Goal: Task Accomplishment & Management: Use online tool/utility

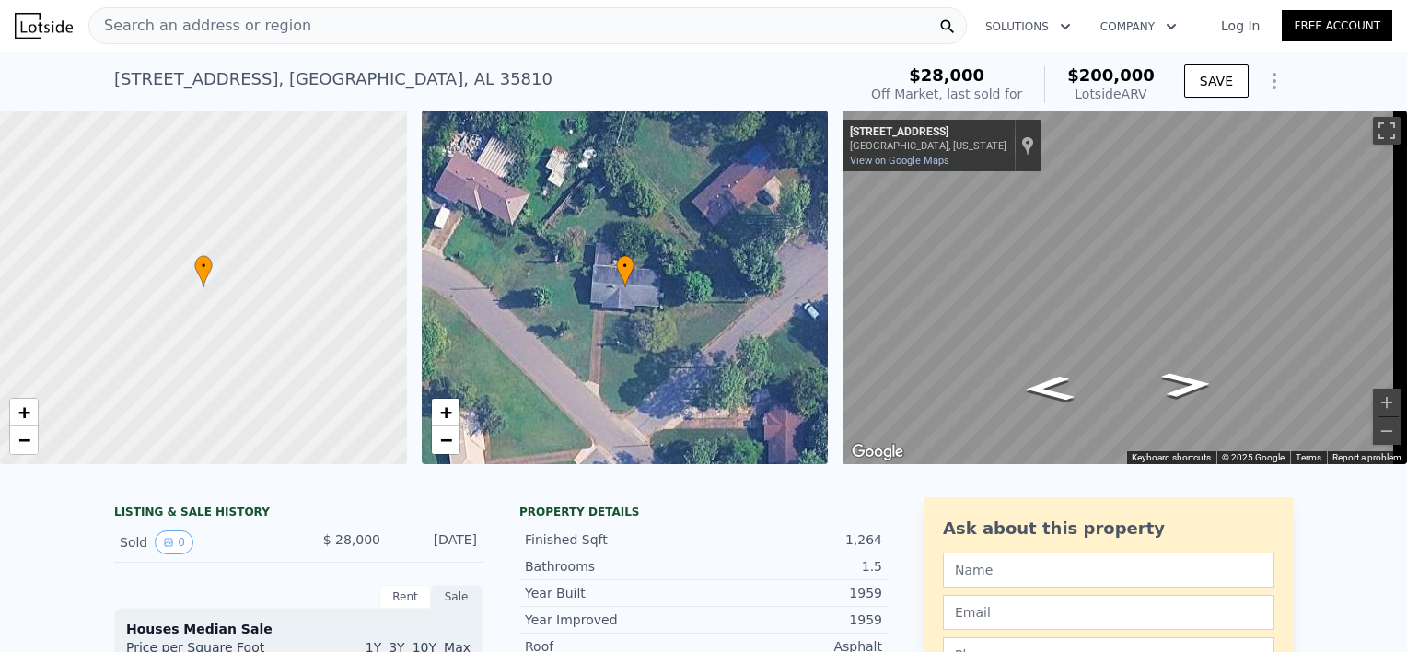
click at [1264, 88] on icon "Show Options" at bounding box center [1275, 81] width 22 height 22
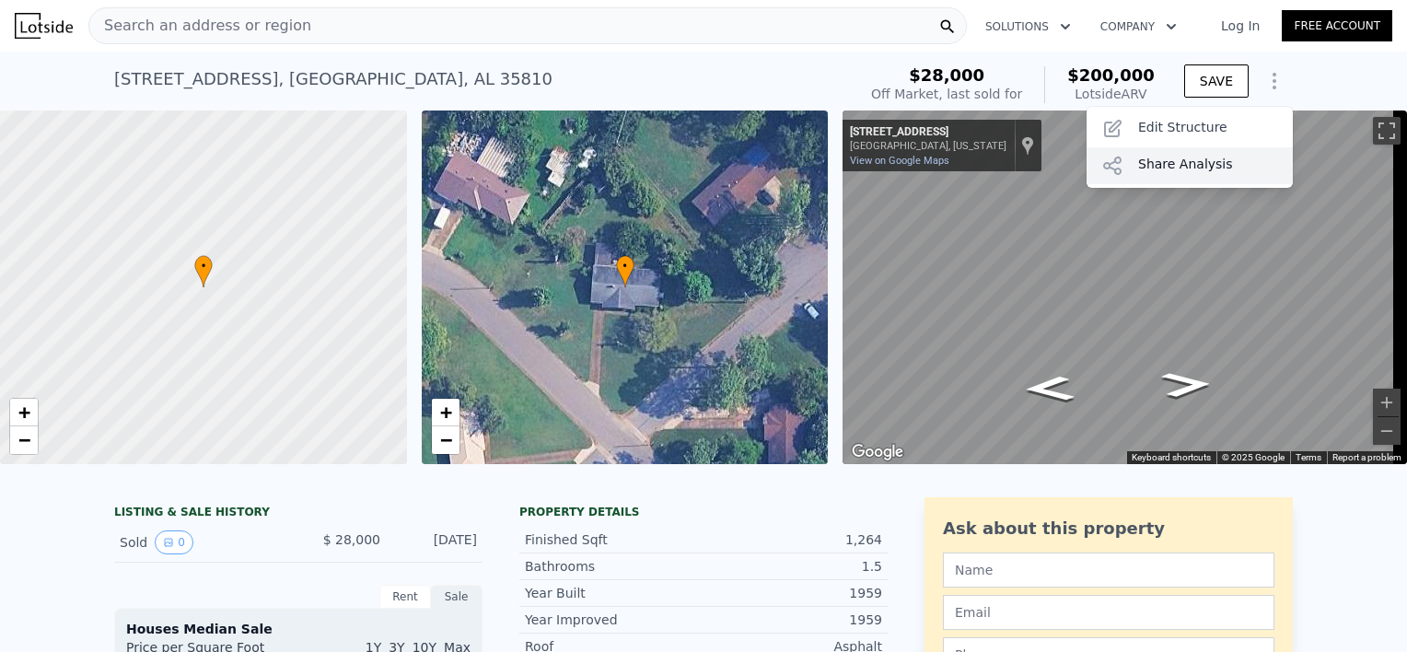
click at [1159, 158] on div "Share Analysis" at bounding box center [1190, 165] width 206 height 37
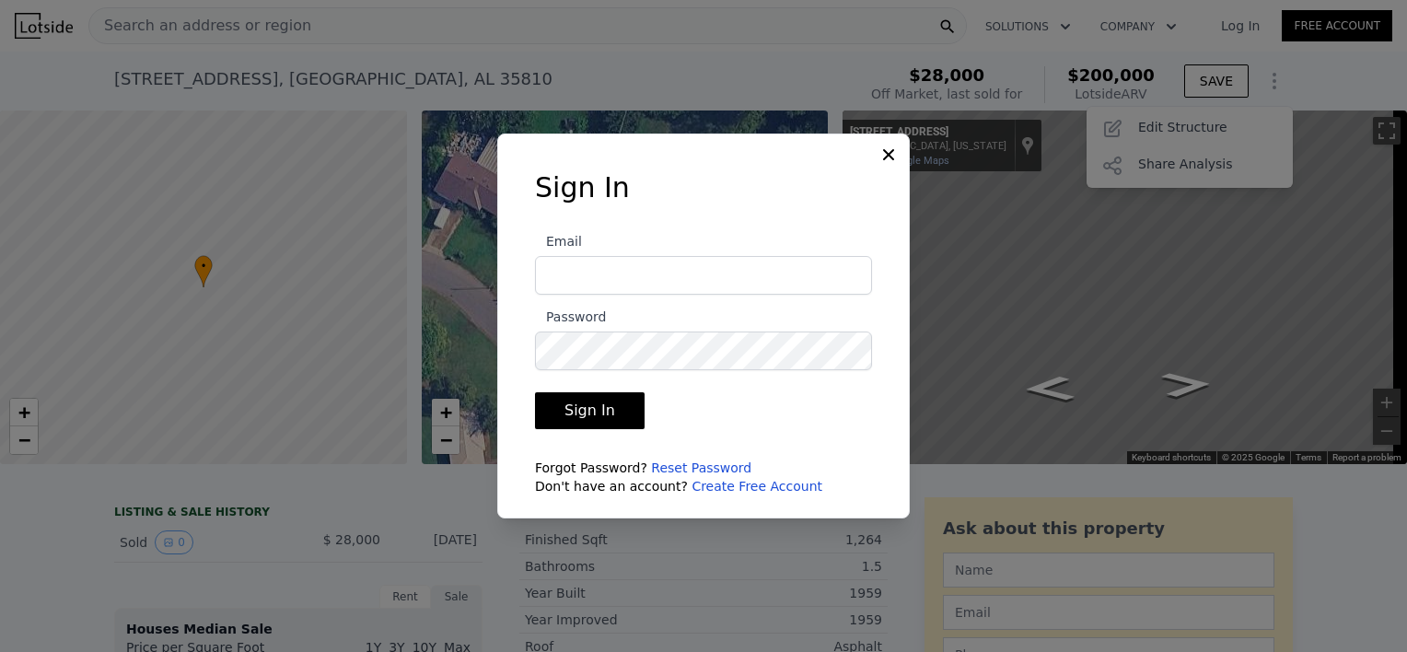
click at [717, 488] on link "Create Free Account" at bounding box center [757, 486] width 131 height 15
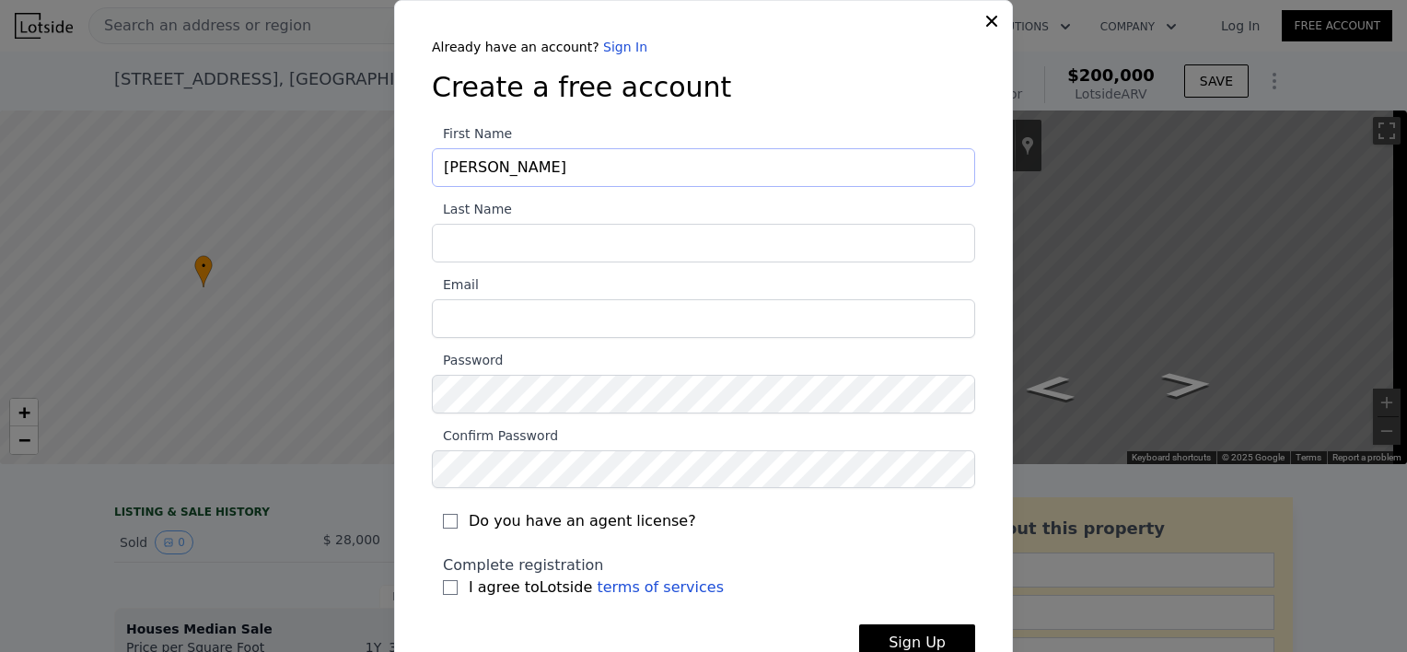
type input "Shannon"
click at [450, 239] on input "Last Name" at bounding box center [703, 243] width 543 height 39
type input "Hardy"
click at [453, 316] on input "Email" at bounding box center [703, 318] width 543 height 39
type input "[EMAIL_ADDRESS][DOMAIN_NAME]"
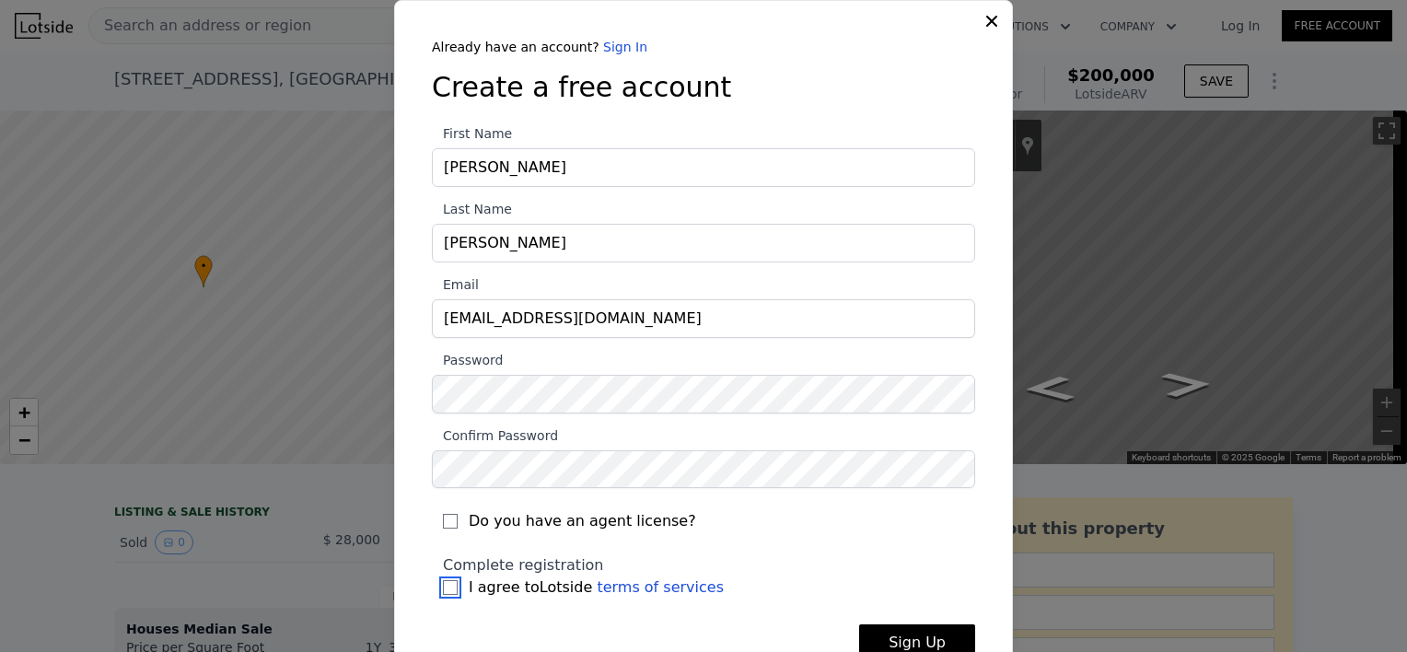
click at [445, 585] on input "I agree to Lotside terms of services" at bounding box center [450, 587] width 15 height 15
checkbox input "true"
click at [927, 636] on button "Sign Up" at bounding box center [917, 642] width 116 height 37
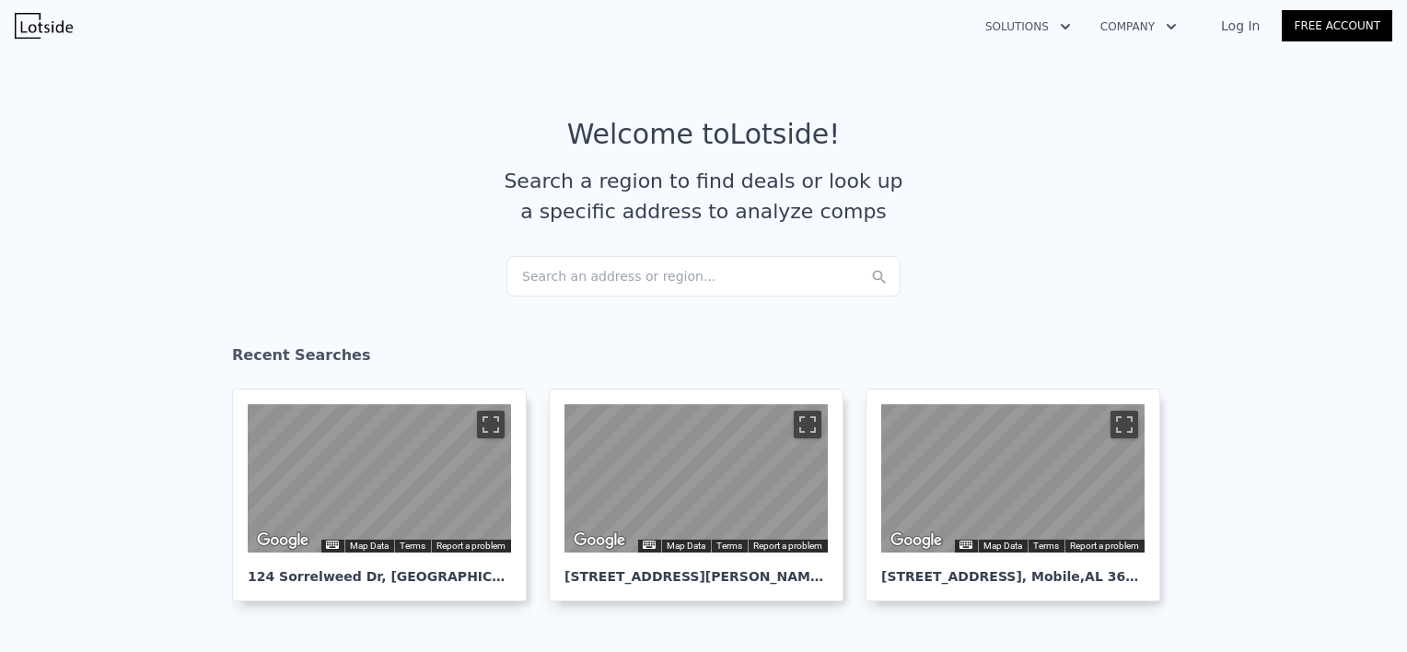
click at [535, 273] on div "Search an address or region..." at bounding box center [704, 276] width 394 height 41
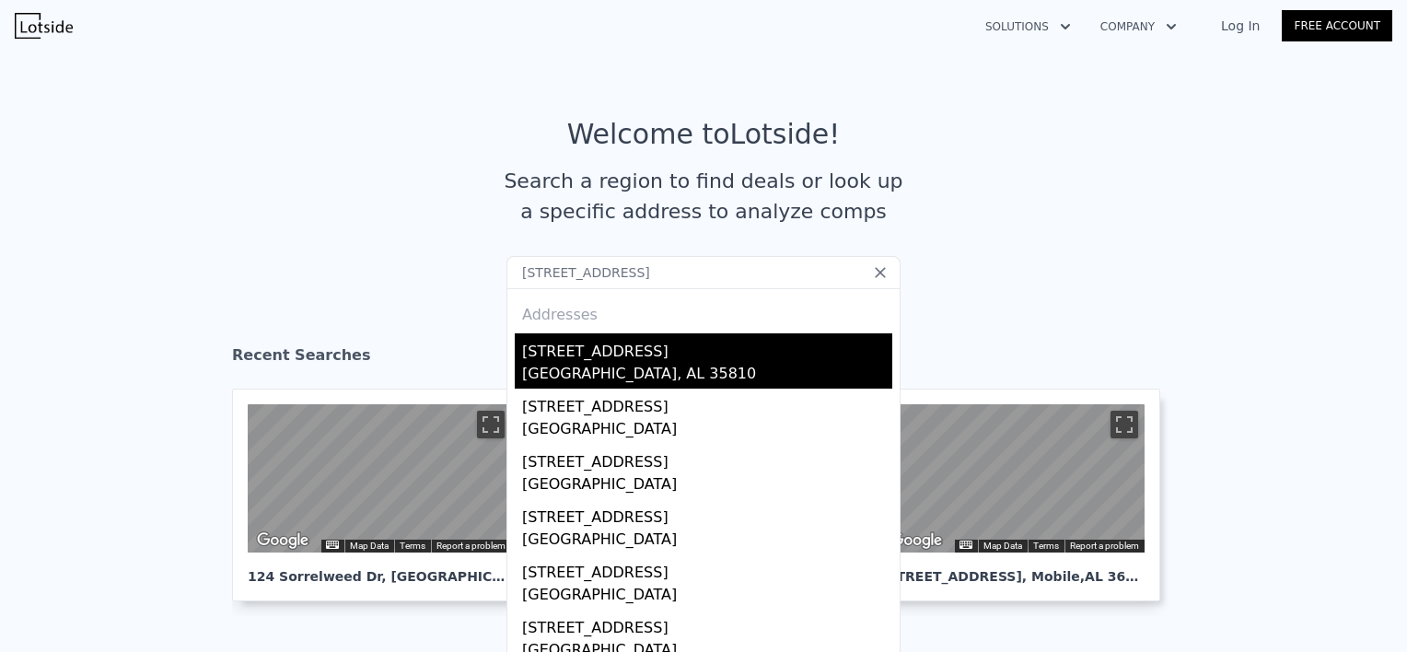
type input "[STREET_ADDRESS]"
click at [571, 354] on div "[STREET_ADDRESS]" at bounding box center [707, 347] width 370 height 29
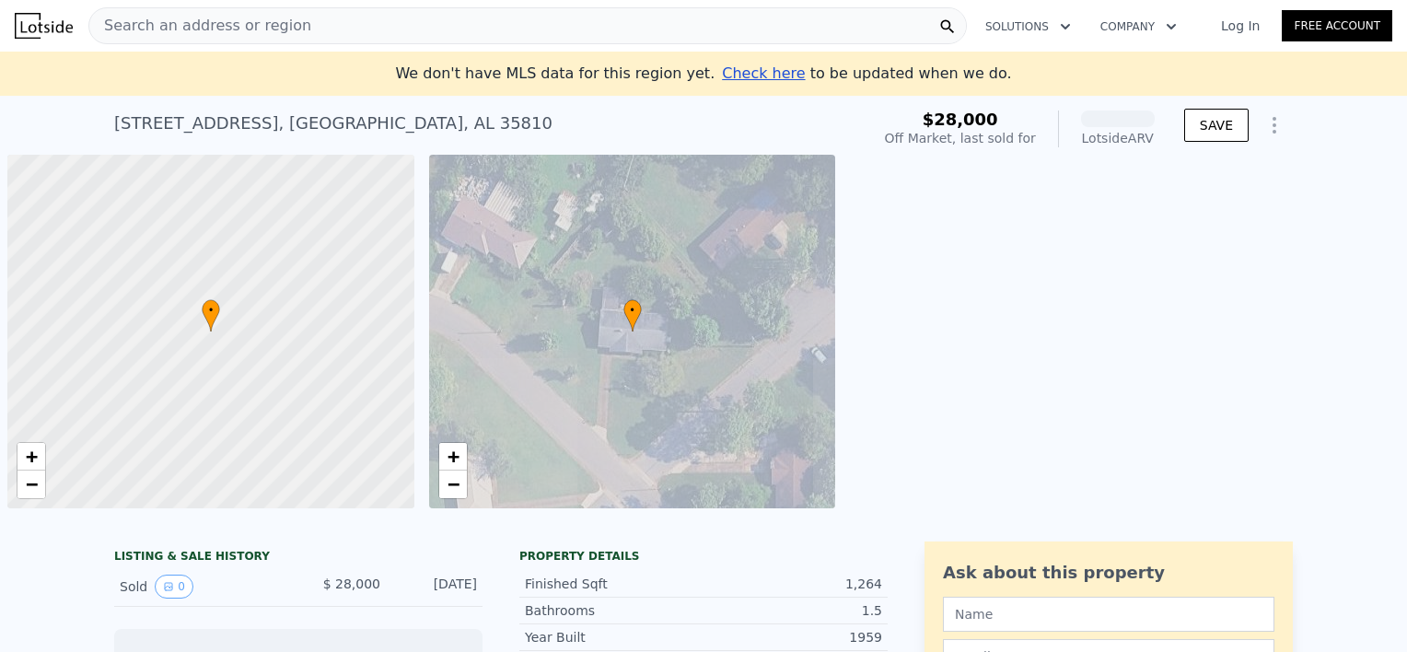
scroll to position [0, 7]
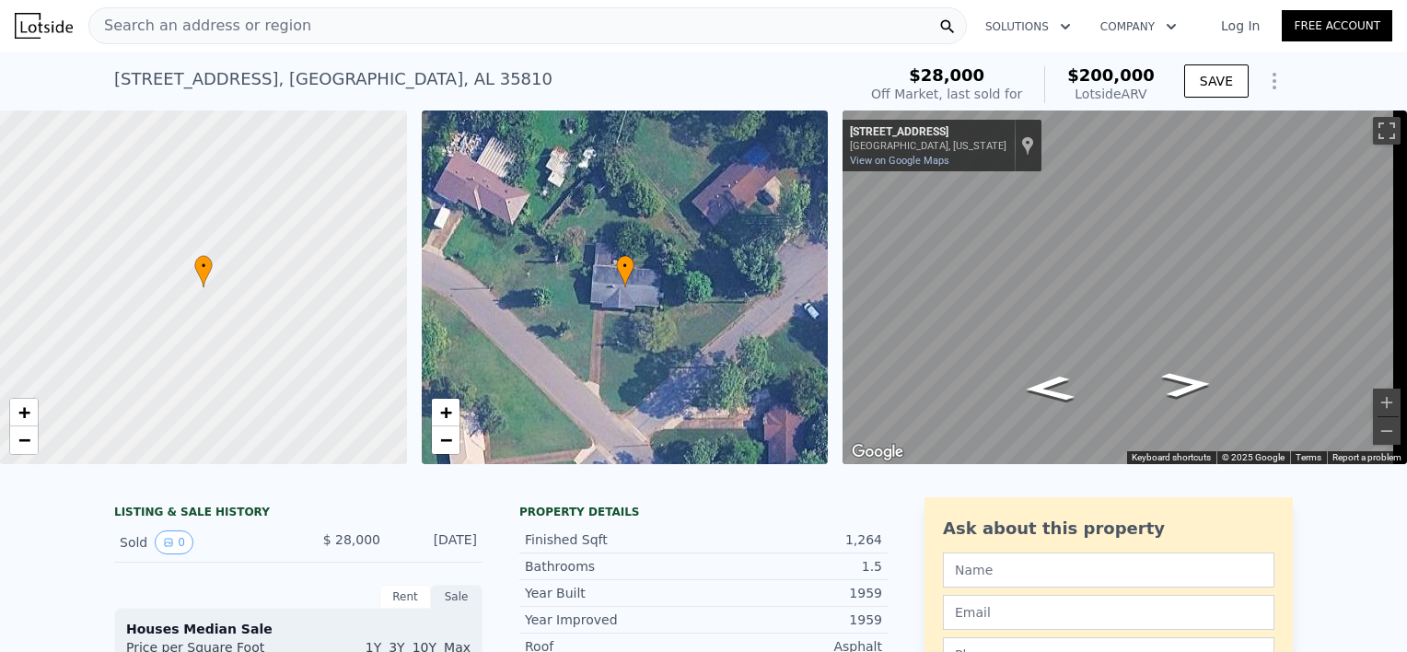
click at [1265, 79] on icon "Show Options" at bounding box center [1275, 81] width 22 height 22
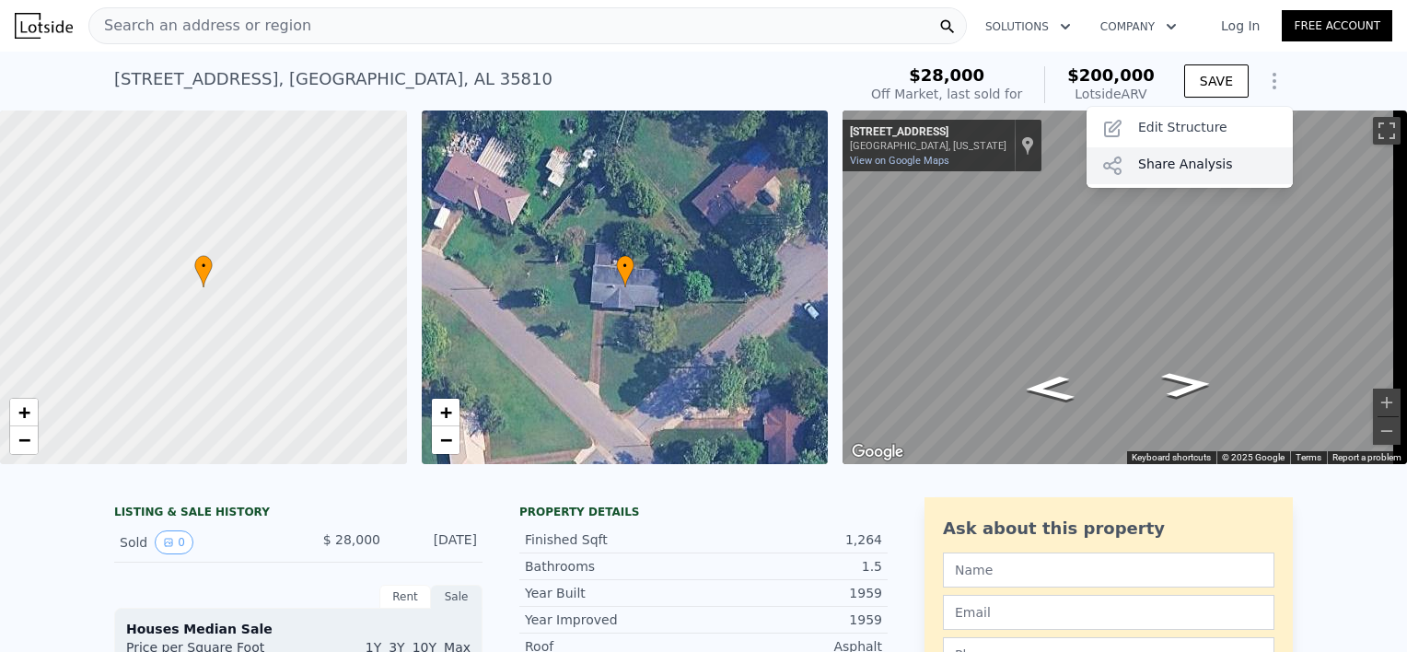
click at [1168, 171] on div "Share Analysis" at bounding box center [1190, 165] width 206 height 37
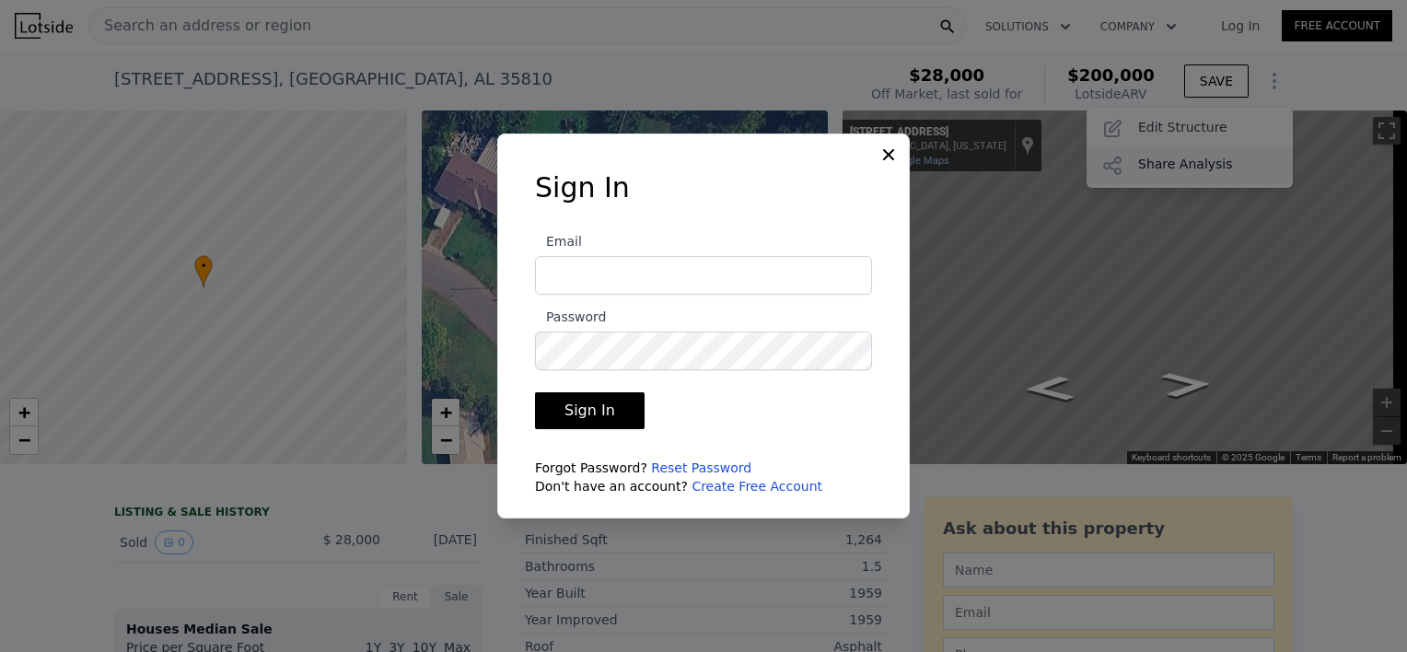
type input "[EMAIL_ADDRESS][DOMAIN_NAME]"
click at [588, 393] on button "Sign In" at bounding box center [590, 410] width 110 height 37
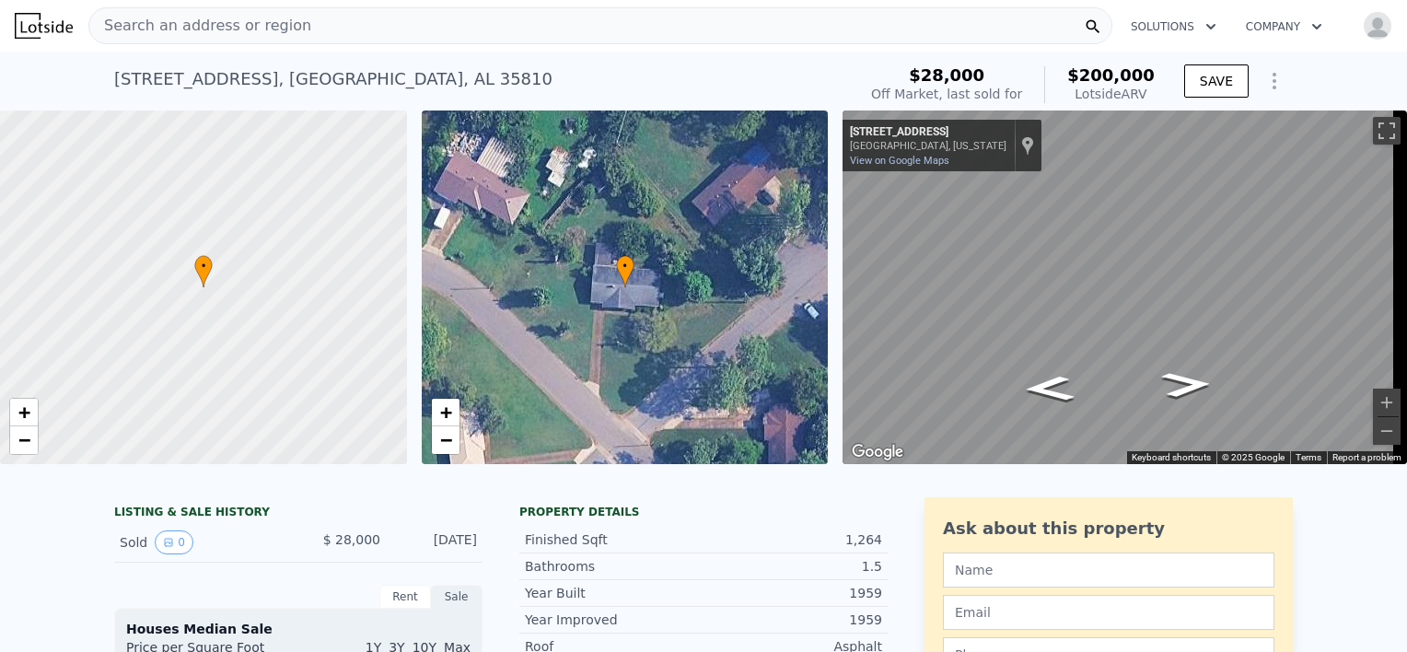
click at [1265, 78] on icon "Show Options" at bounding box center [1275, 81] width 22 height 22
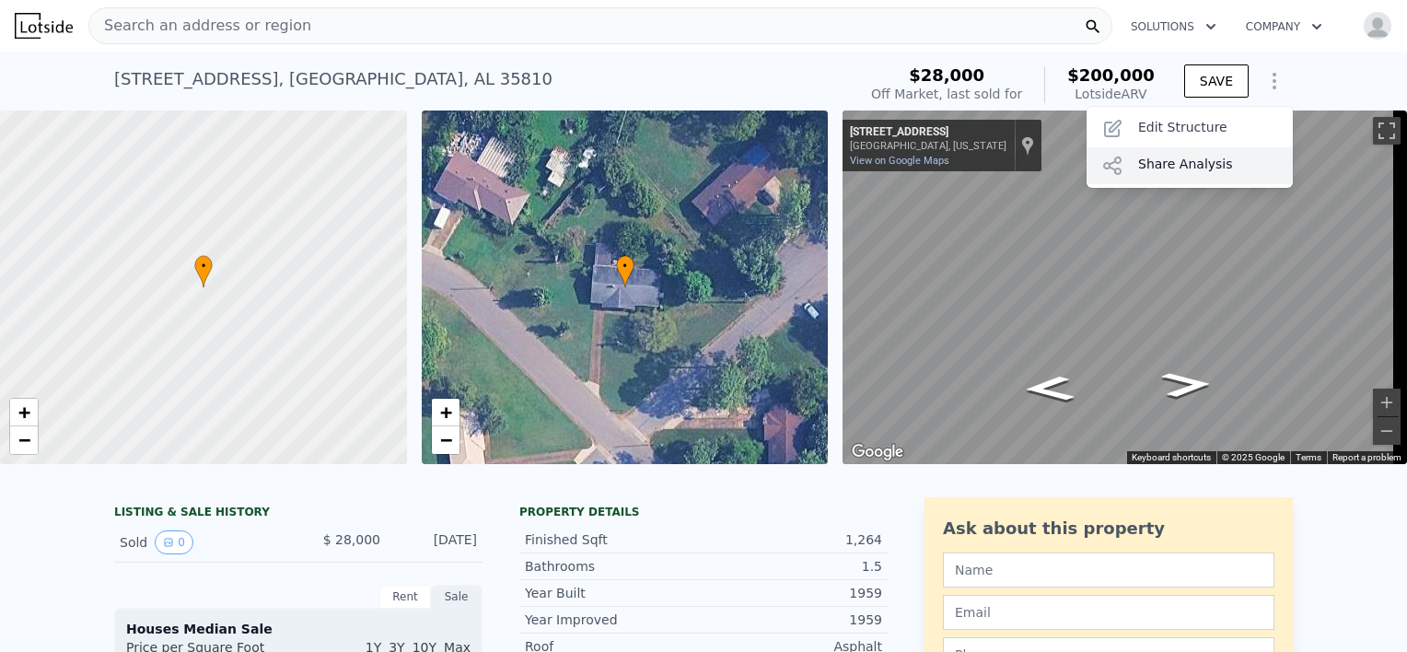
click at [1154, 154] on div "Share Analysis" at bounding box center [1190, 165] width 206 height 37
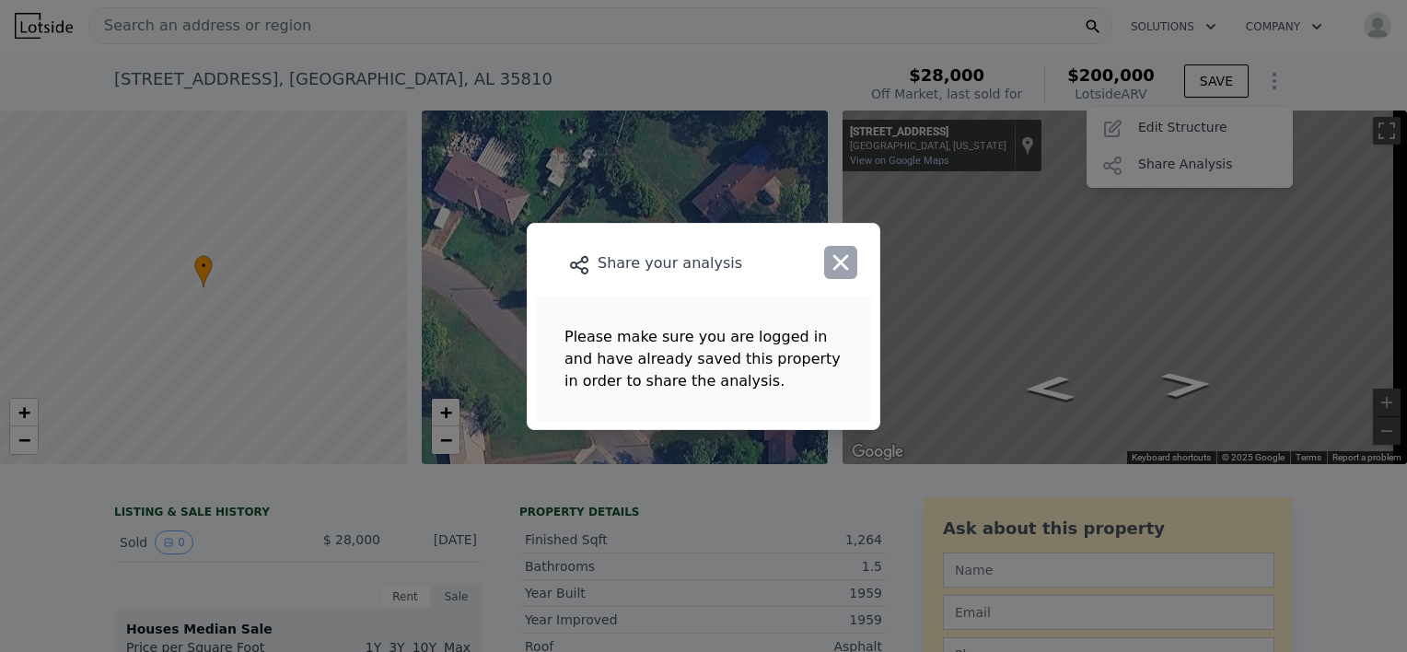
click at [840, 269] on icon "button" at bounding box center [841, 263] width 26 height 26
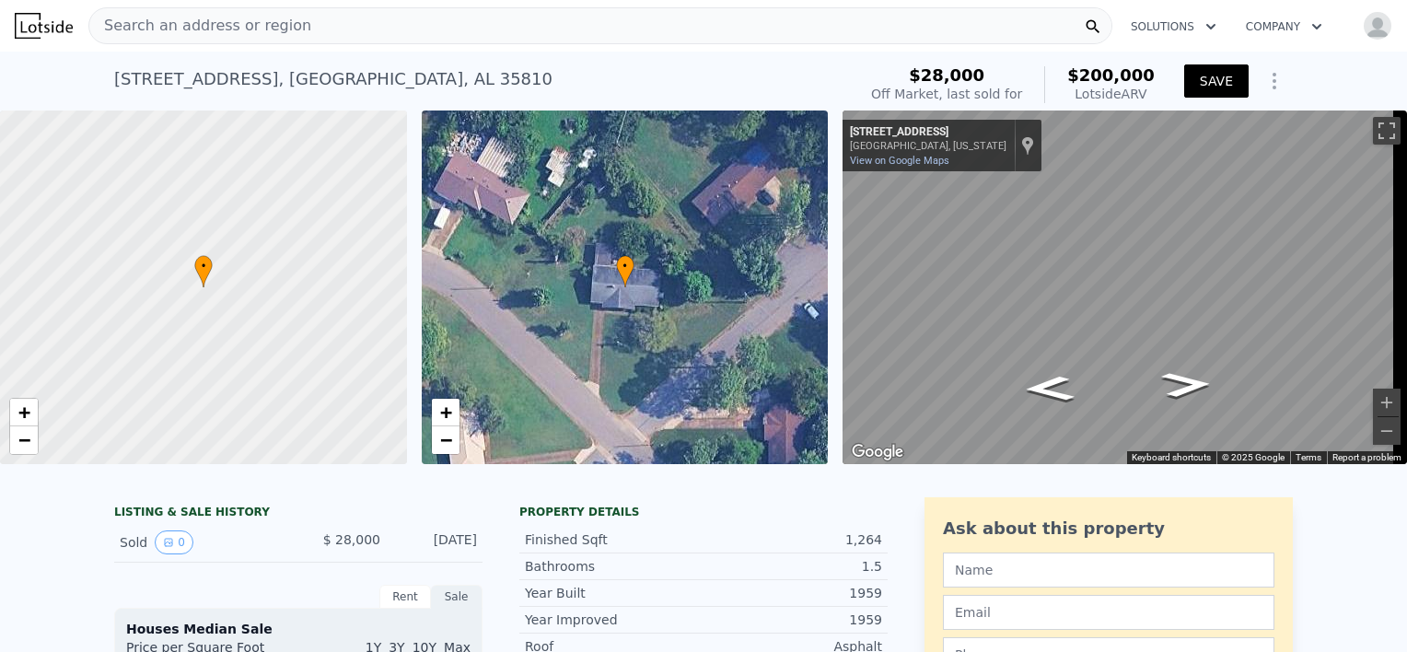
click at [1216, 76] on button "SAVE" at bounding box center [1216, 80] width 64 height 33
click at [1265, 77] on icon "Show Options" at bounding box center [1275, 81] width 22 height 22
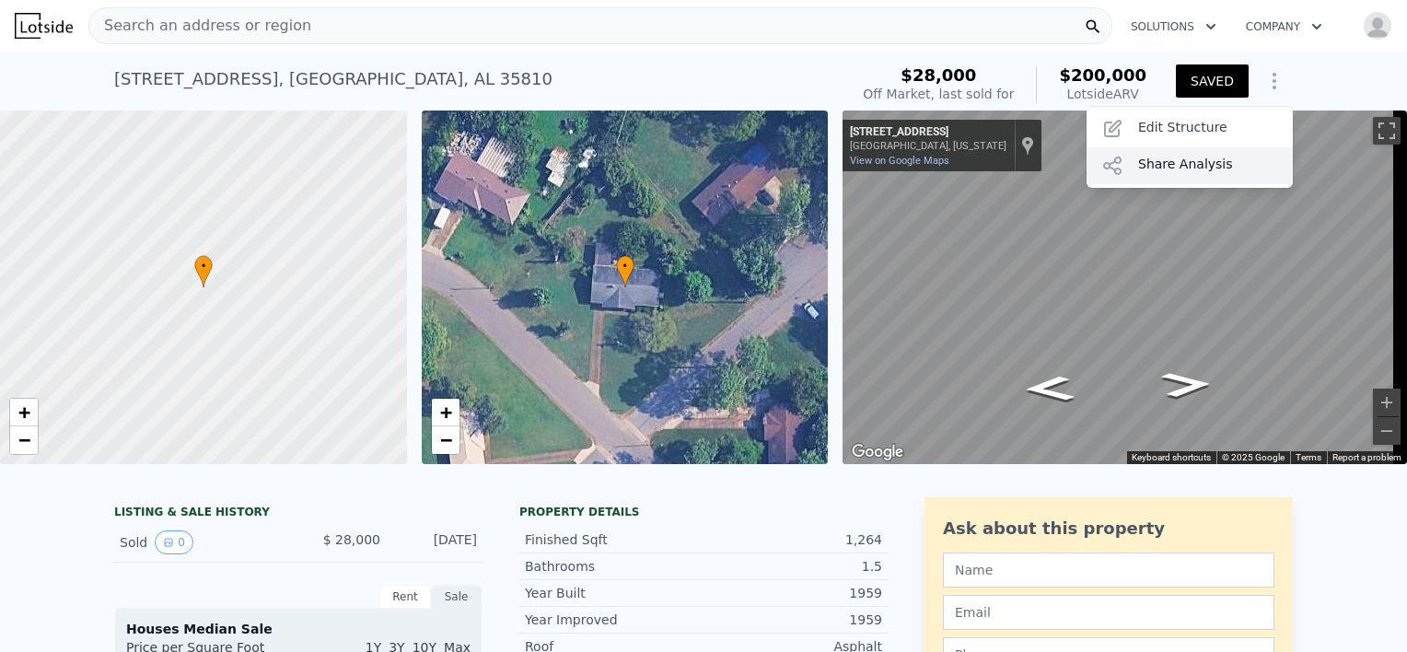
click at [1154, 155] on div "Share Analysis" at bounding box center [1190, 165] width 206 height 37
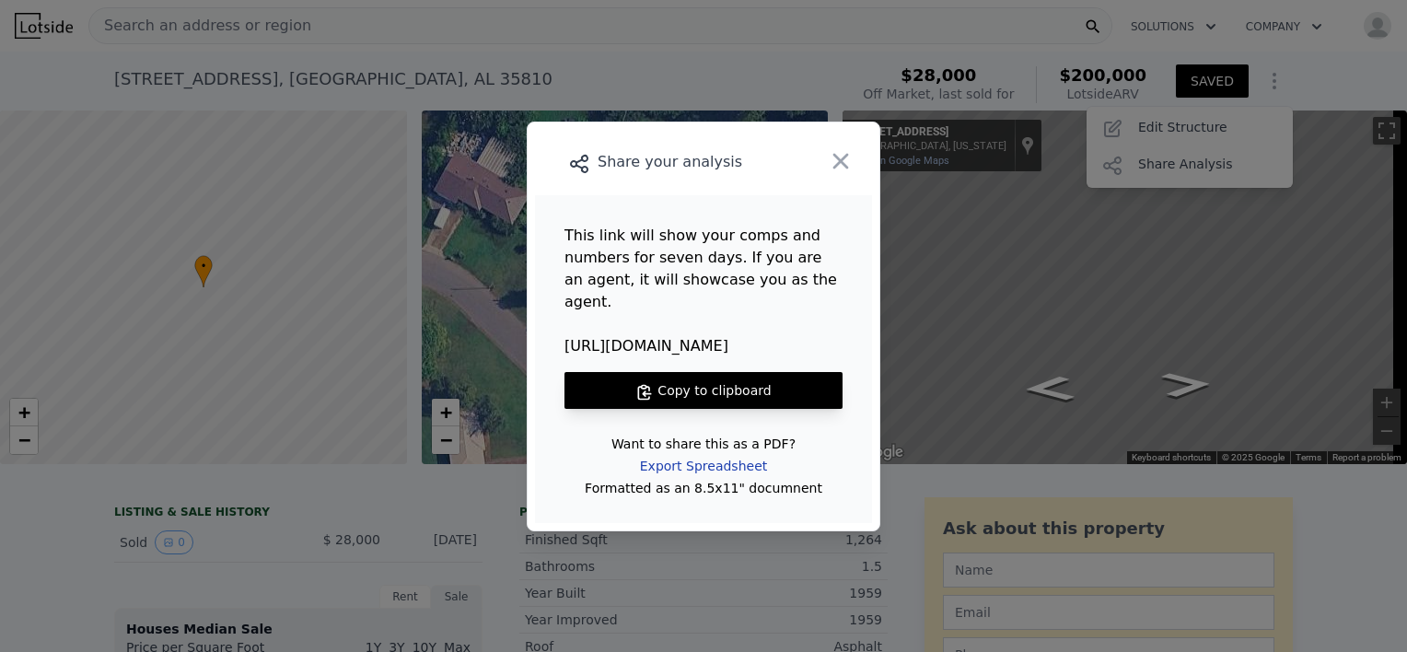
click at [682, 453] on div "Export Spreadsheet" at bounding box center [703, 465] width 157 height 33
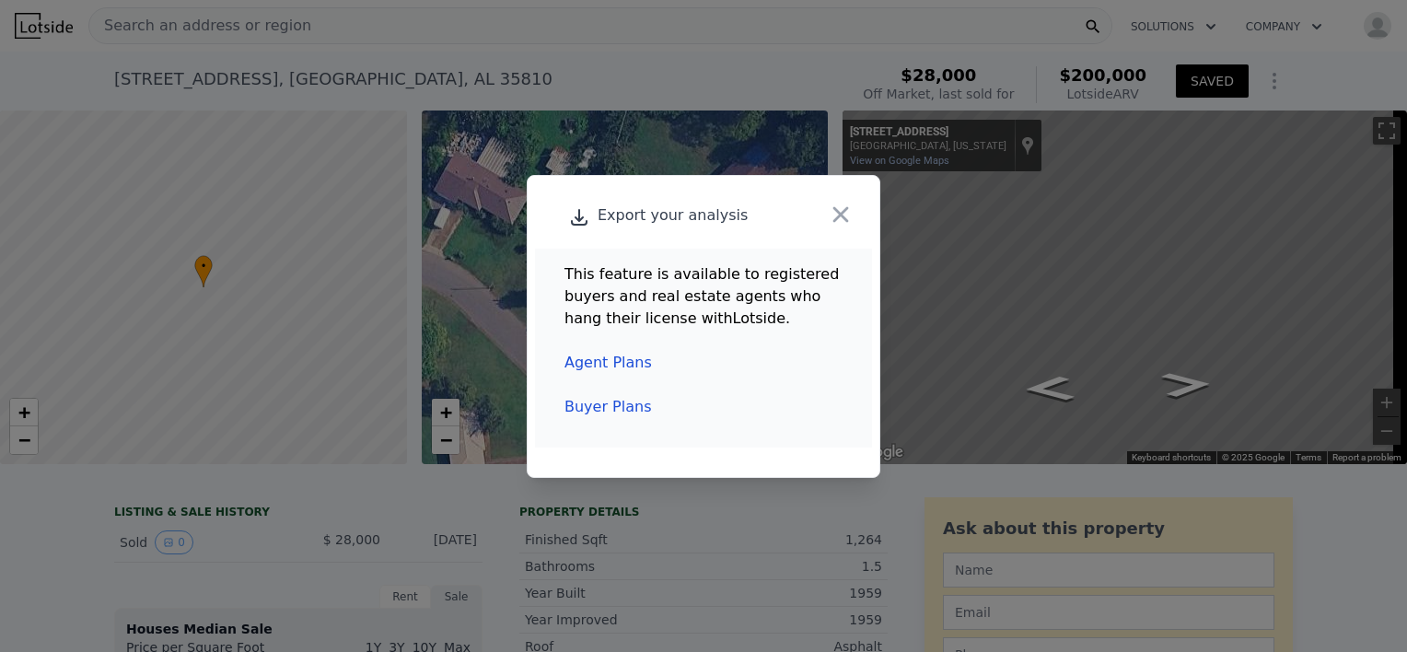
click at [593, 409] on link "Buyer Plans" at bounding box center [608, 406] width 87 height 17
click at [834, 216] on icon "button" at bounding box center [841, 215] width 26 height 26
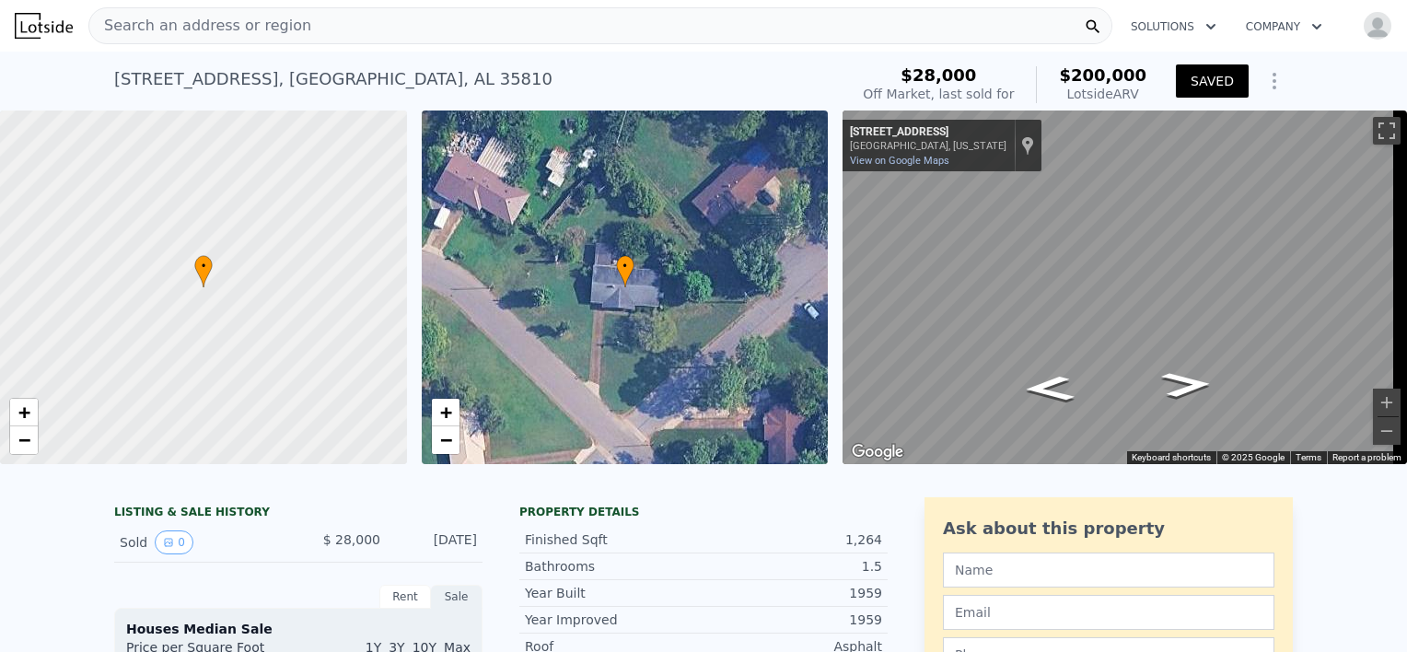
click at [1266, 77] on icon "Show Options" at bounding box center [1275, 81] width 22 height 22
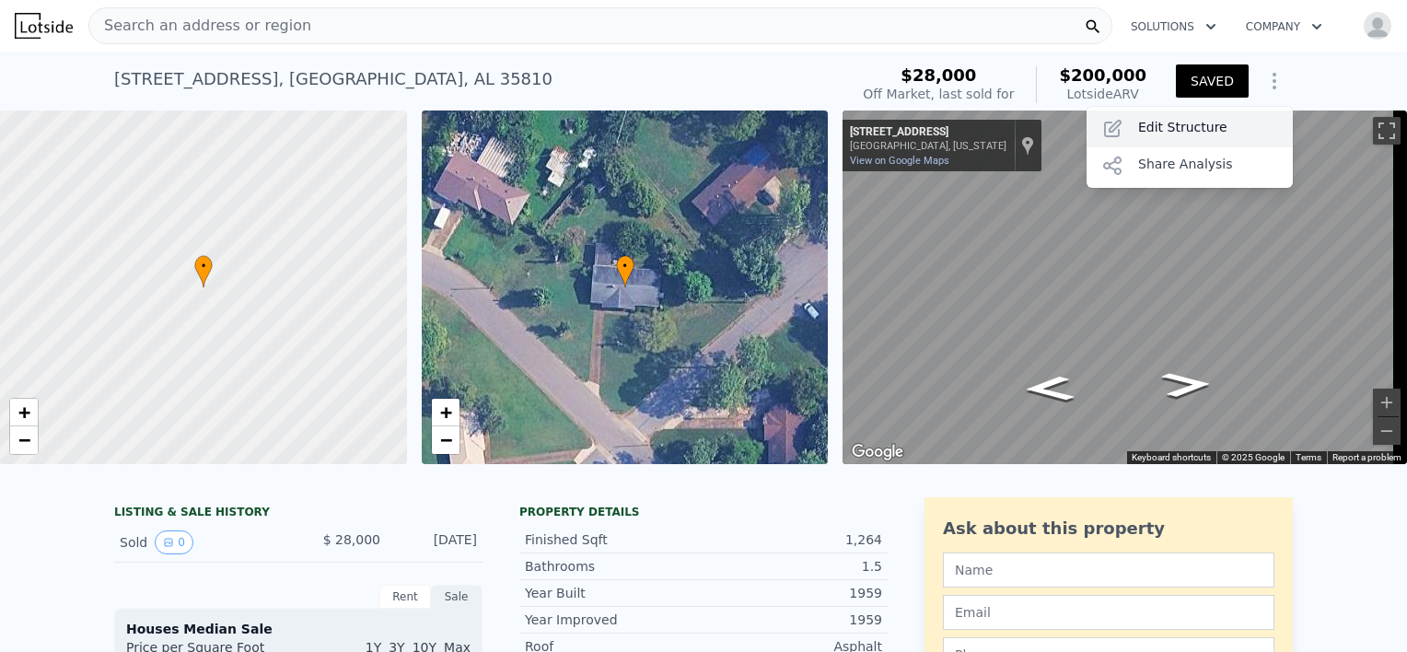
click at [1177, 122] on div "Edit Structure" at bounding box center [1190, 129] width 206 height 37
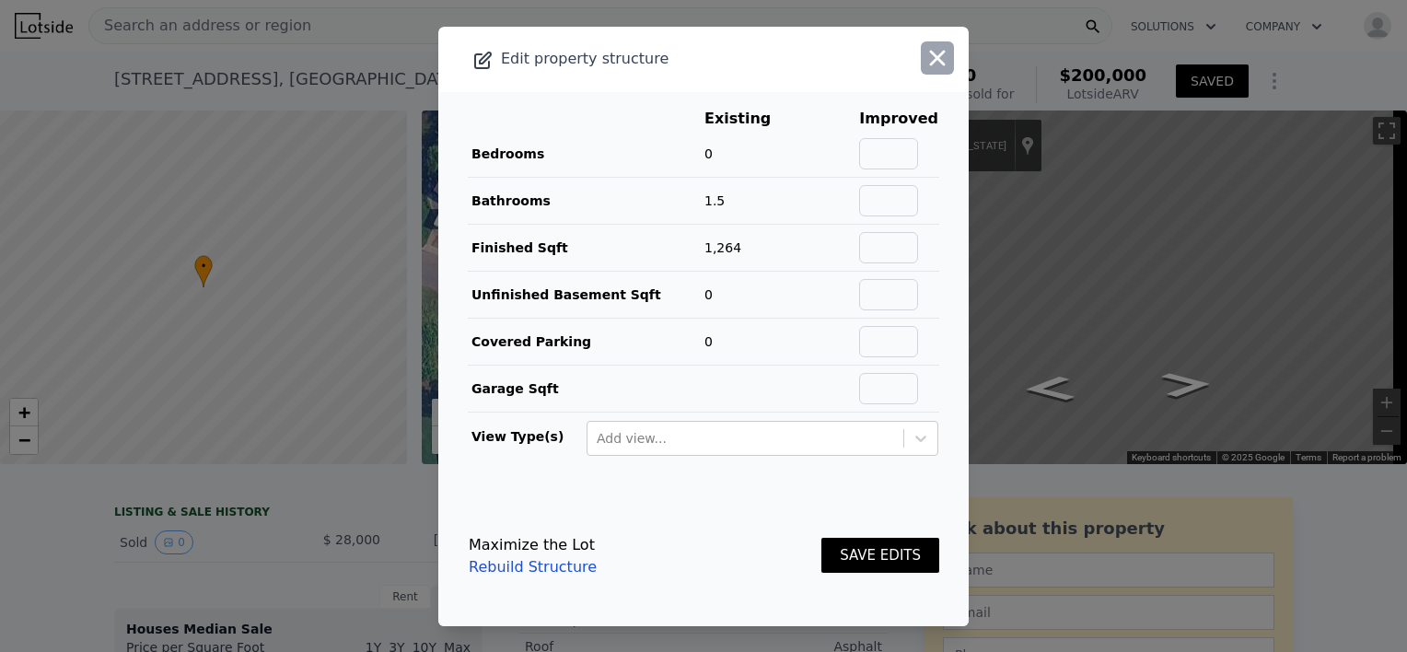
click at [925, 52] on icon "button" at bounding box center [938, 58] width 26 height 26
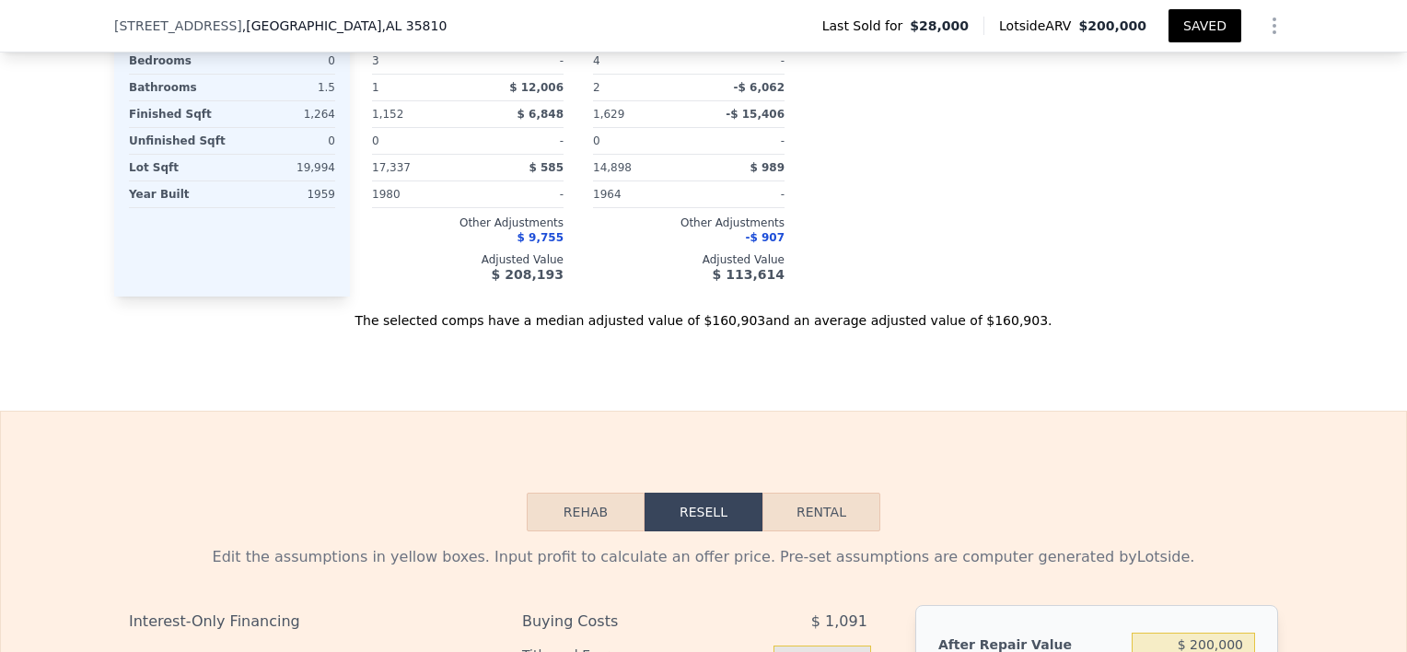
scroll to position [2105, 0]
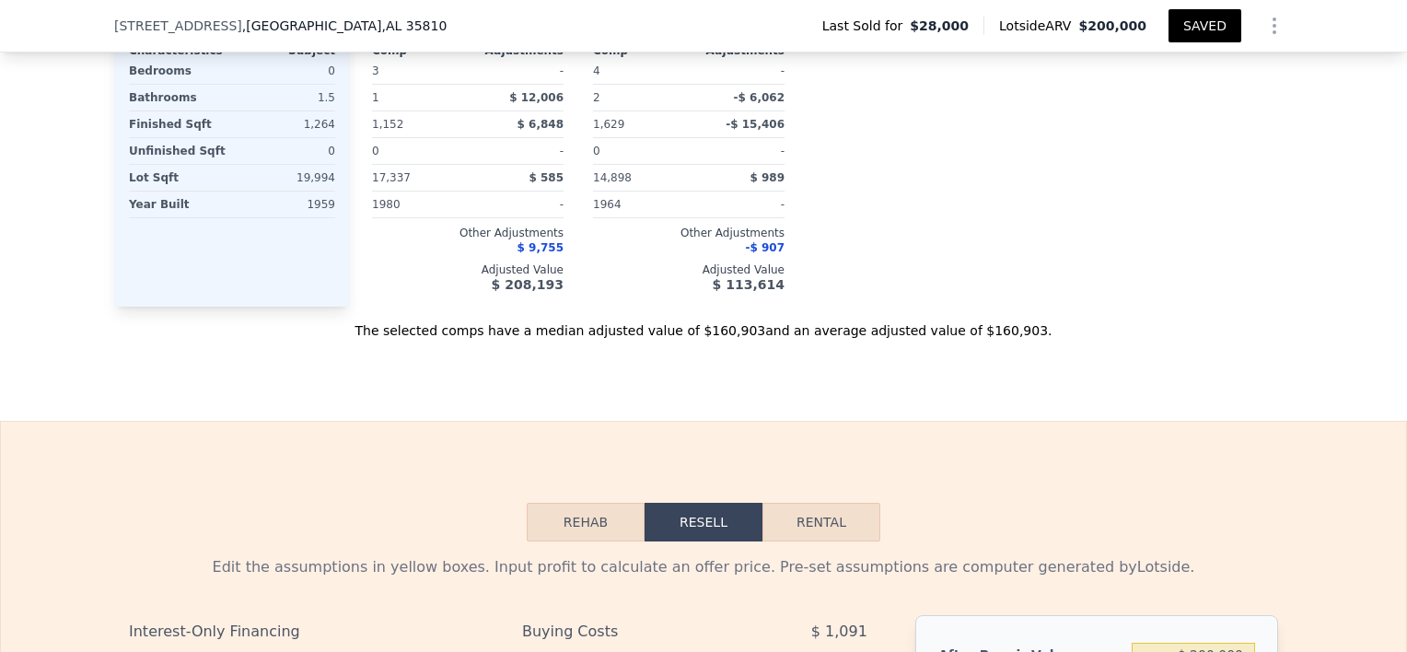
click at [815, 531] on button "Rental" at bounding box center [822, 522] width 118 height 39
select select "30"
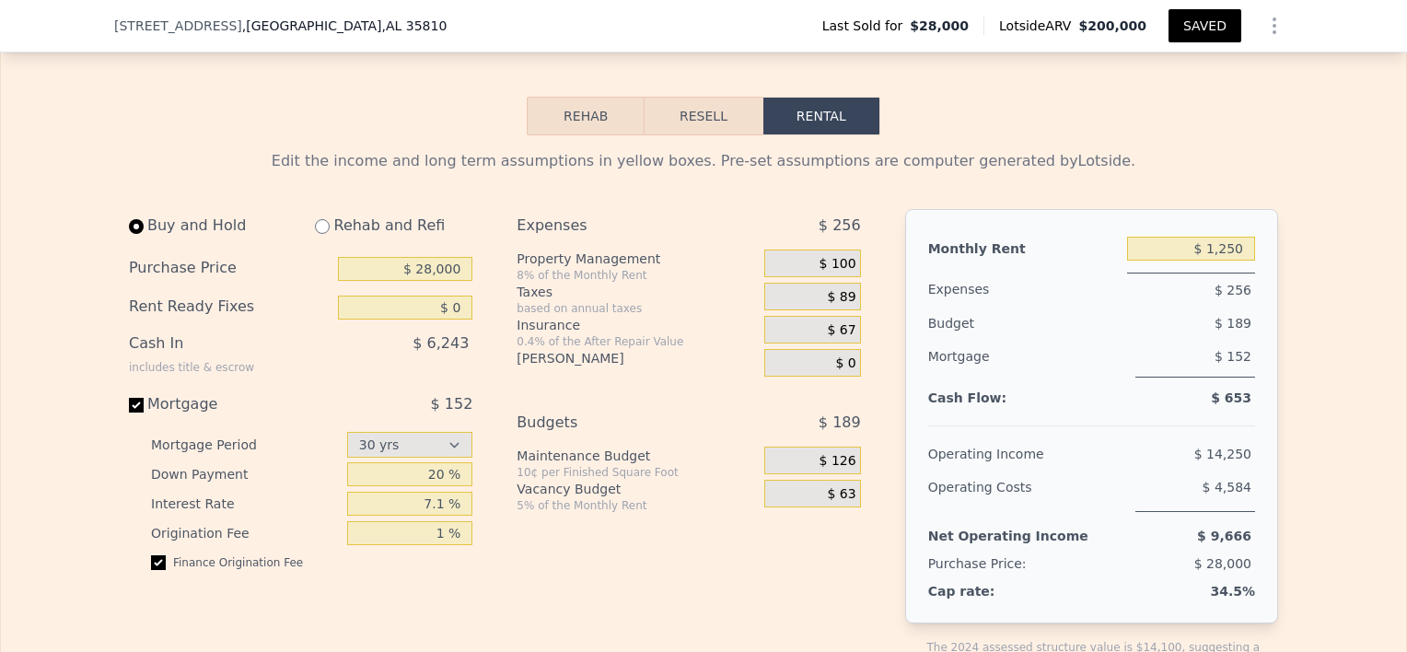
scroll to position [2548, 0]
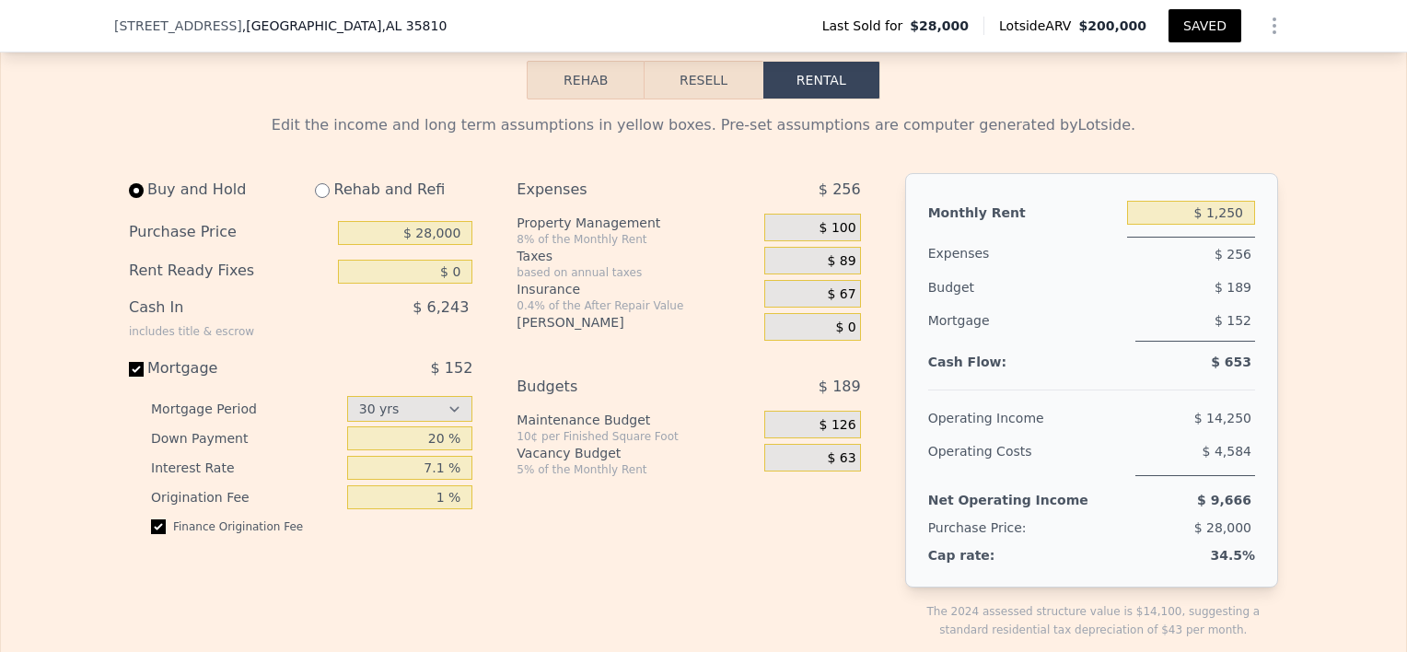
click at [682, 97] on button "Resell" at bounding box center [703, 80] width 117 height 39
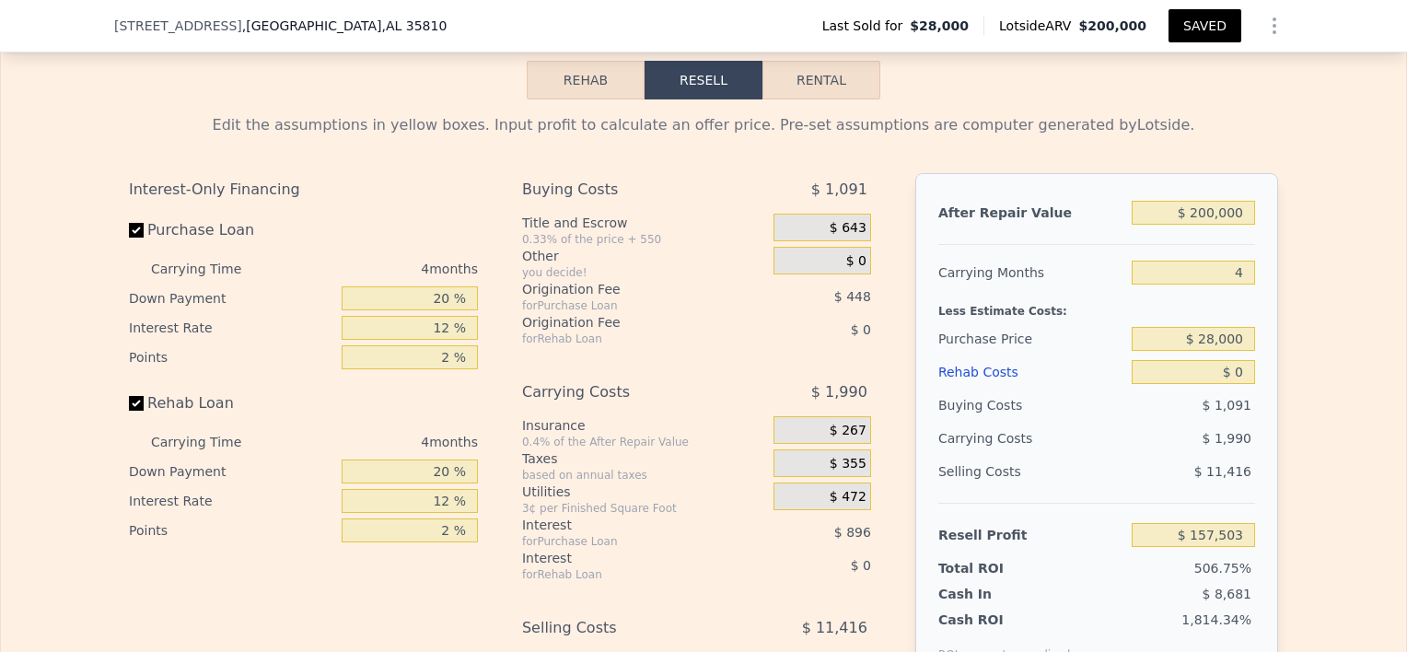
click at [587, 78] on button "Rehab" at bounding box center [586, 80] width 118 height 39
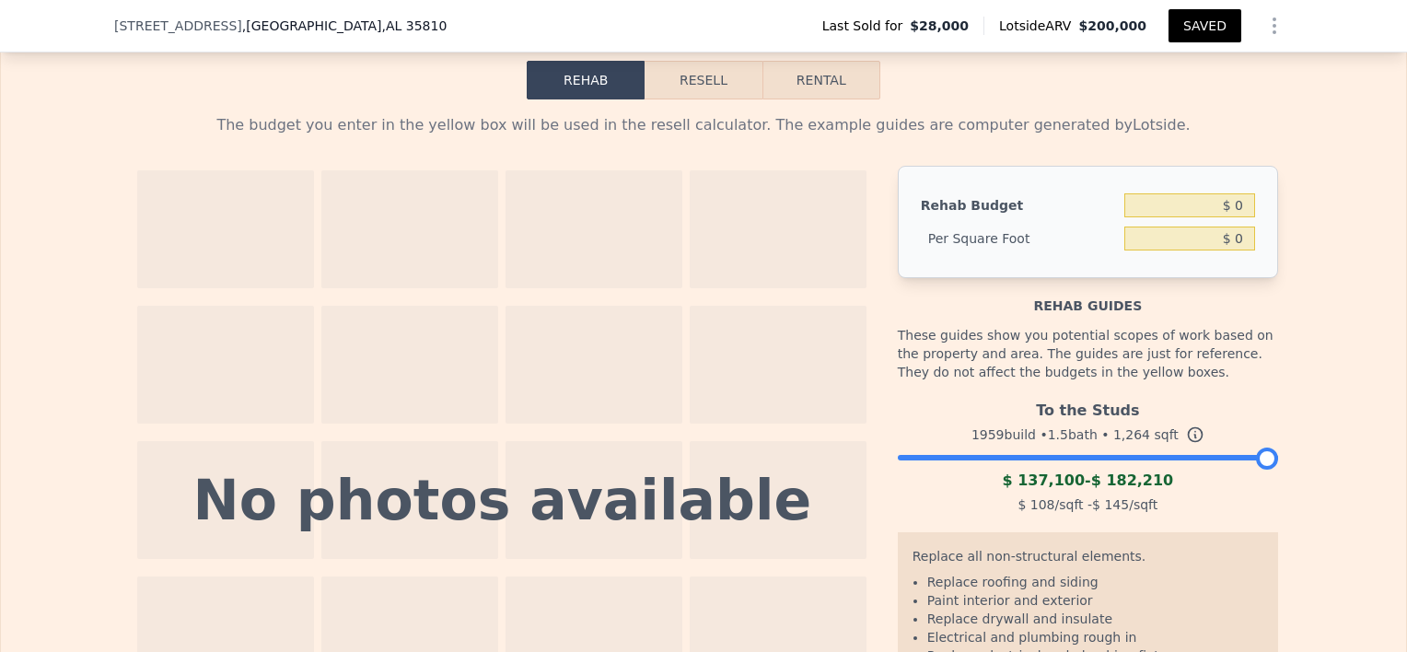
click at [685, 86] on button "Resell" at bounding box center [703, 80] width 117 height 39
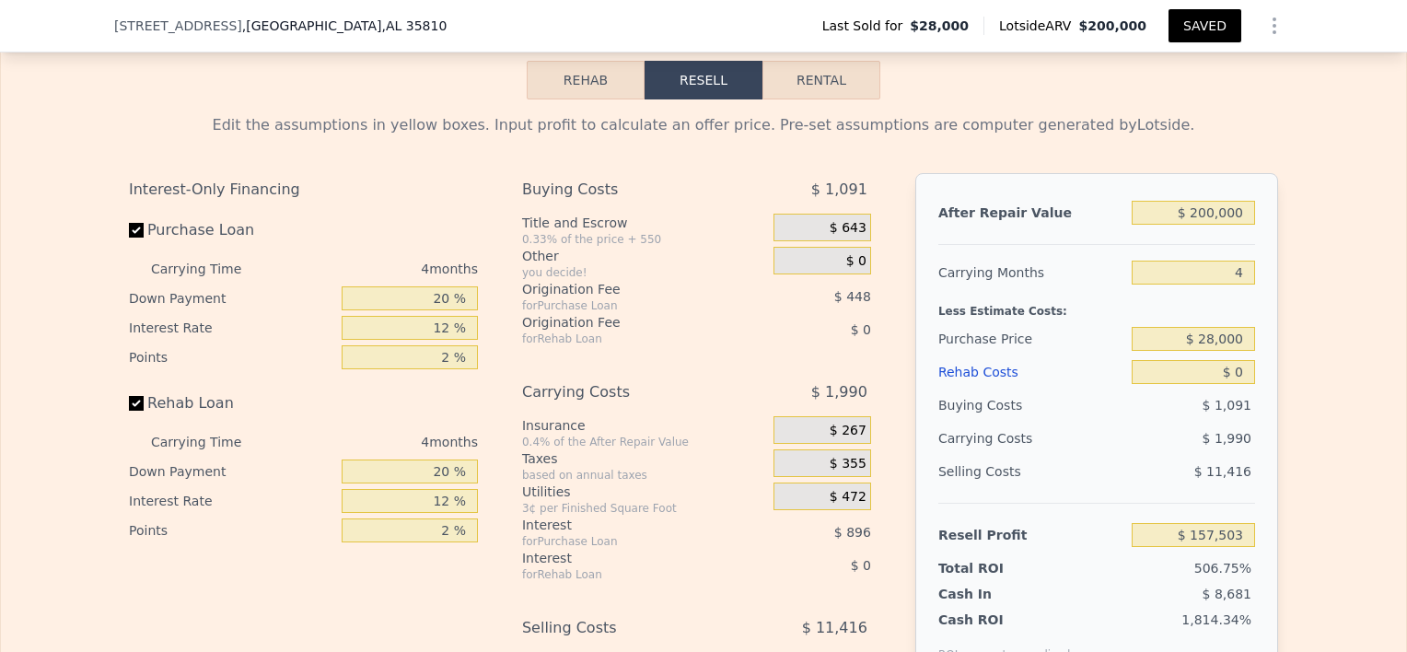
click at [556, 74] on button "Rehab" at bounding box center [586, 80] width 118 height 39
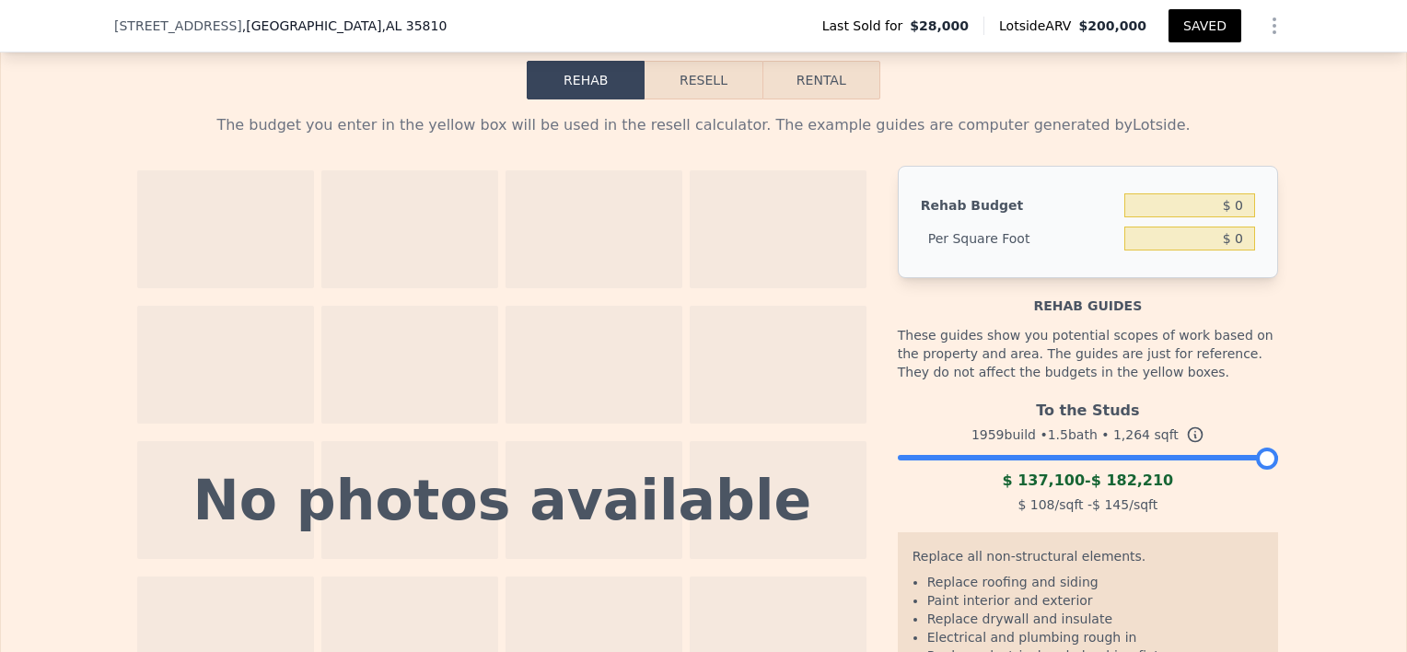
click at [697, 99] on button "Resell" at bounding box center [703, 80] width 117 height 39
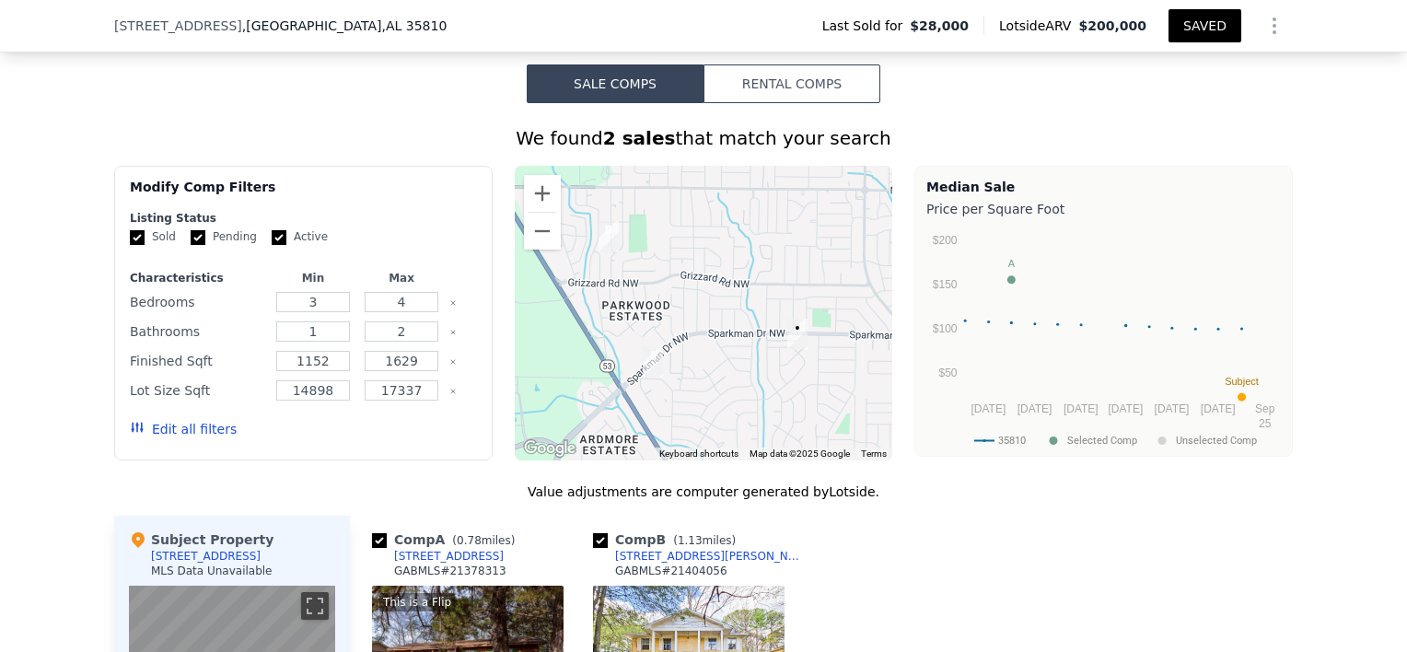
scroll to position [1332, 0]
